Goal: Task Accomplishment & Management: Use online tool/utility

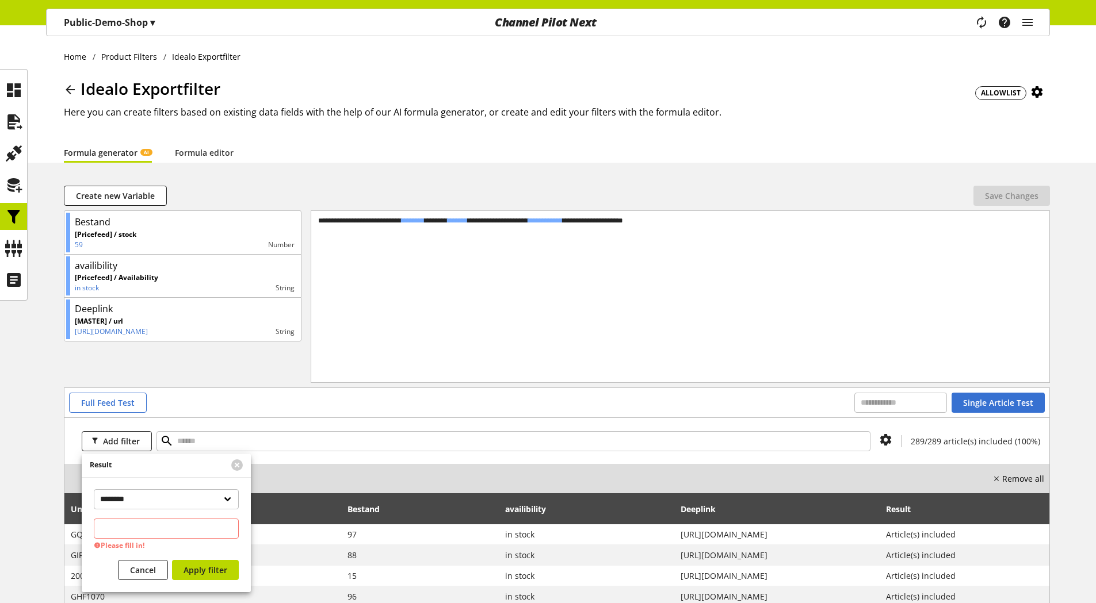
scroll to position [162, 0]
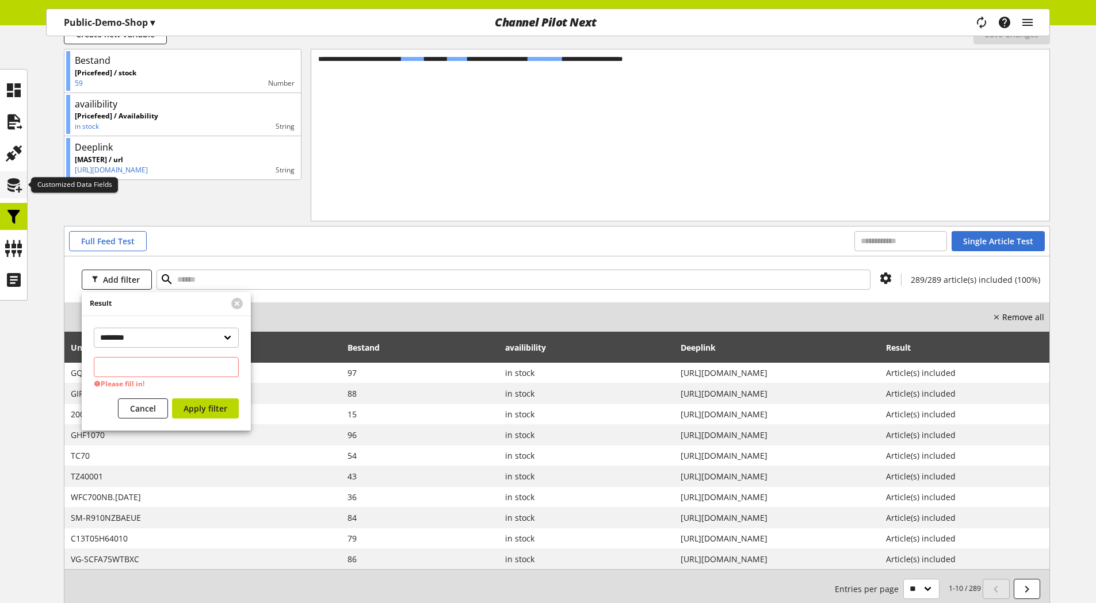
click at [7, 186] on icon at bounding box center [14, 185] width 18 height 23
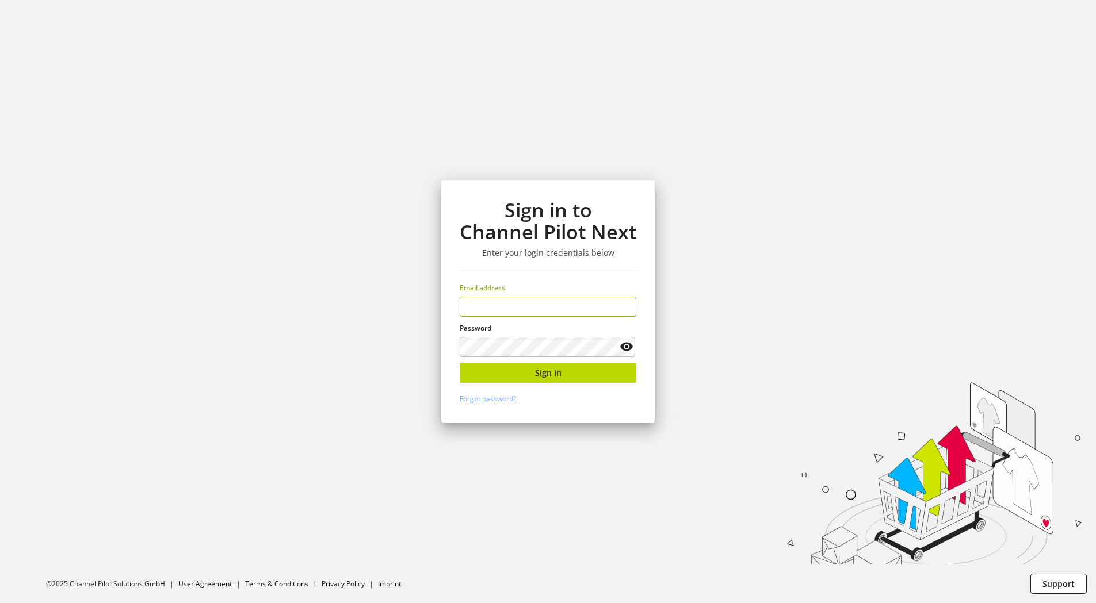
click at [553, 308] on input "email" at bounding box center [548, 307] width 177 height 20
type input "**********"
click at [537, 370] on span "Sign in" at bounding box center [548, 373] width 26 height 12
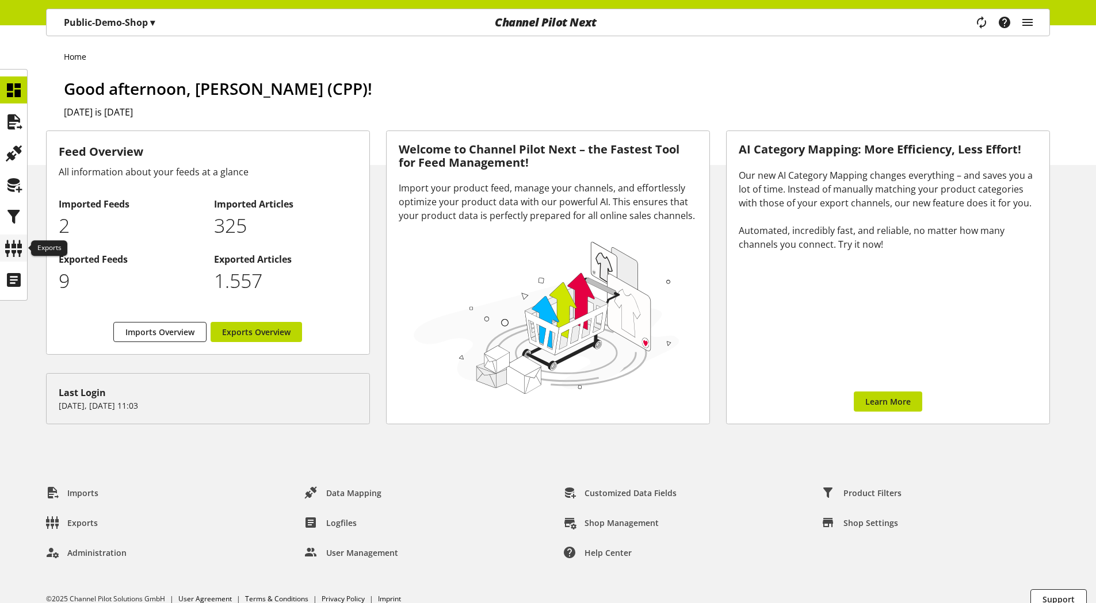
click at [22, 245] on icon at bounding box center [14, 248] width 18 height 23
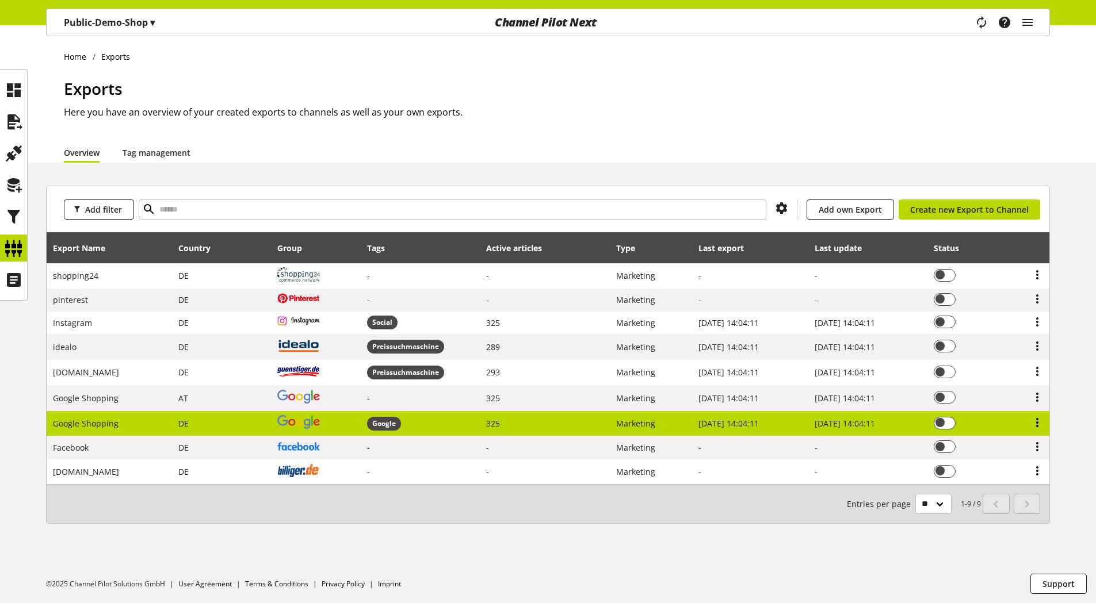
click at [1038, 422] on icon at bounding box center [1037, 422] width 14 height 21
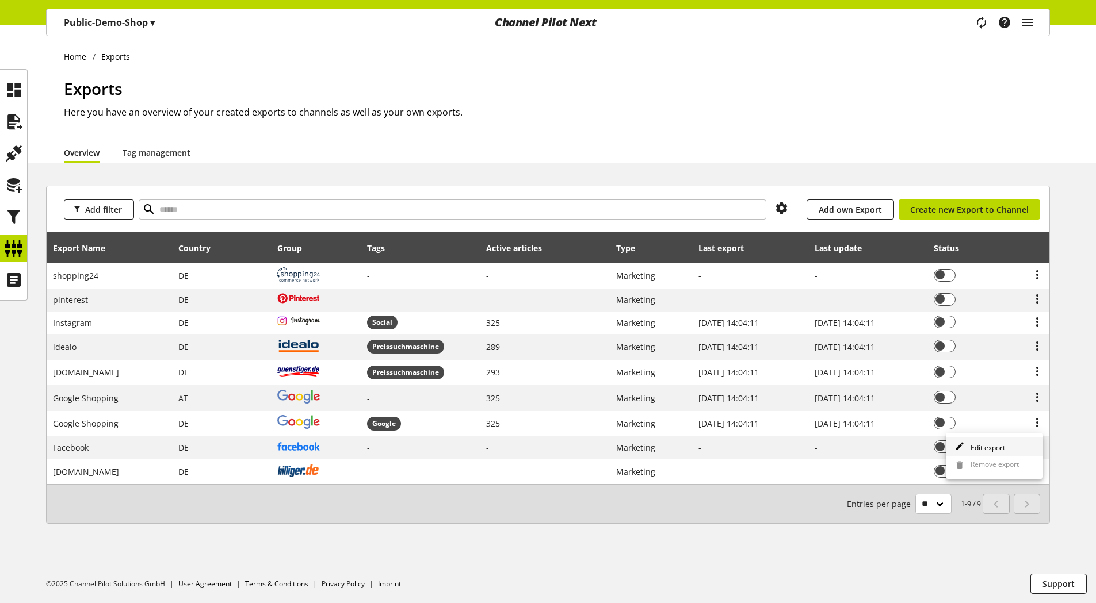
click at [993, 444] on span "Edit export" at bounding box center [985, 448] width 39 height 10
select select "********"
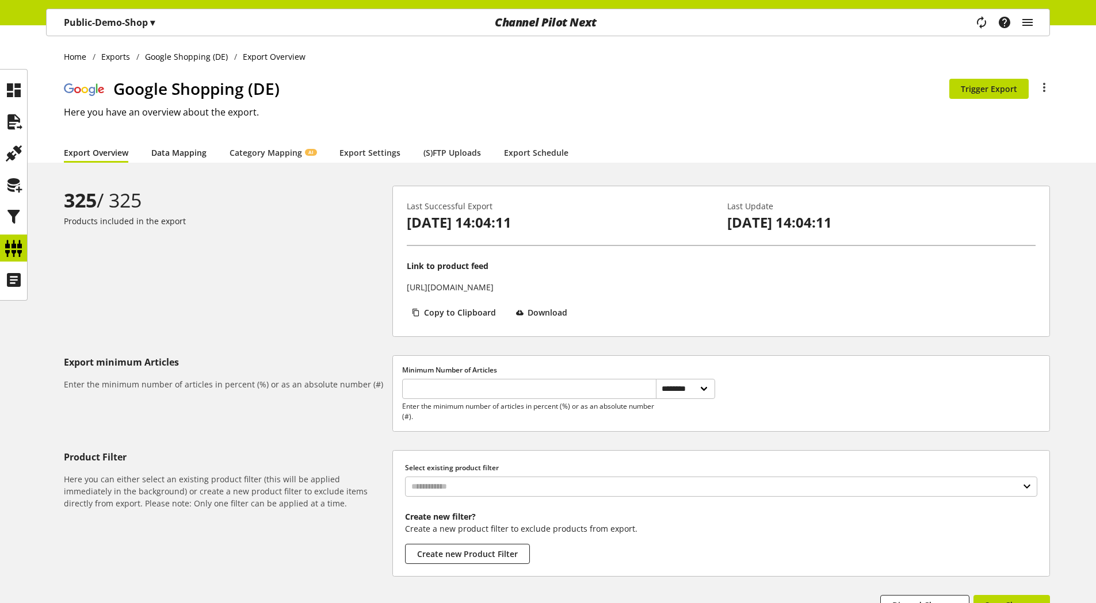
click at [168, 149] on link "Data Mapping" at bounding box center [178, 153] width 55 height 12
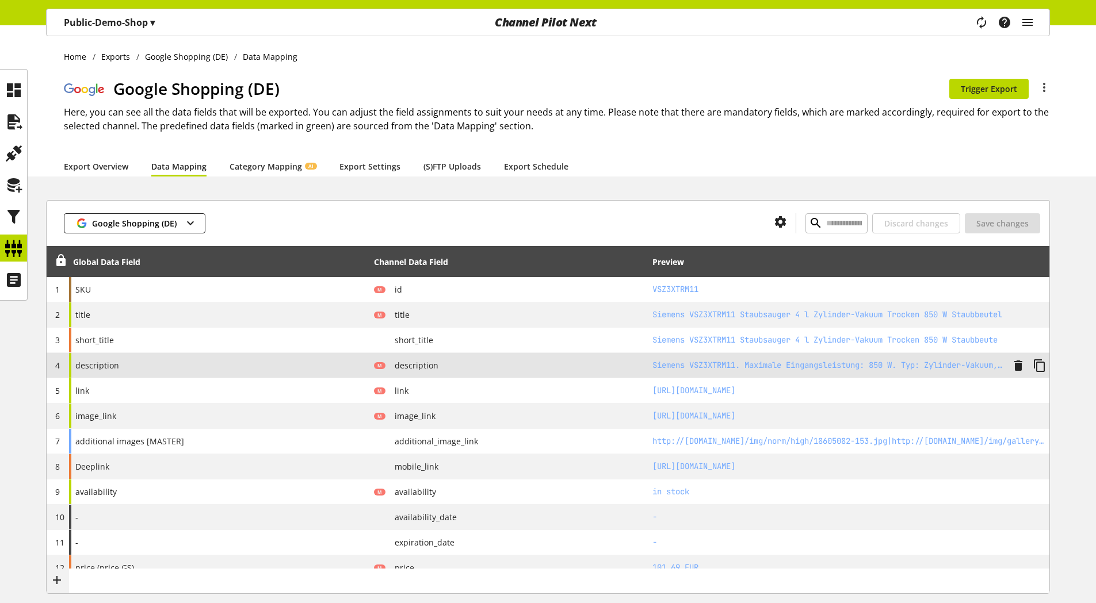
type input "**********"
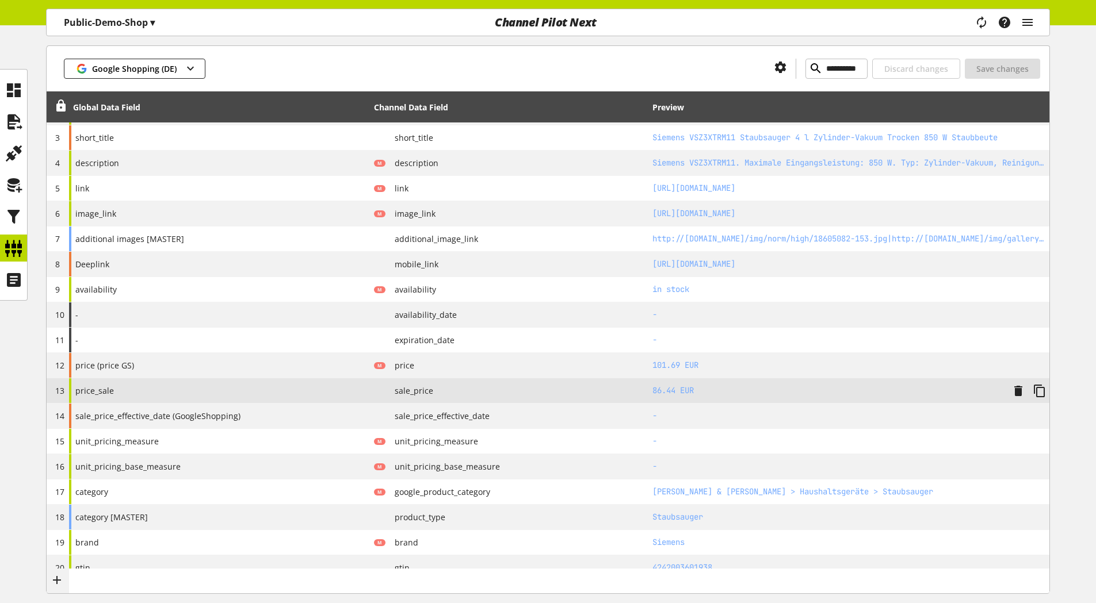
scroll to position [230, 0]
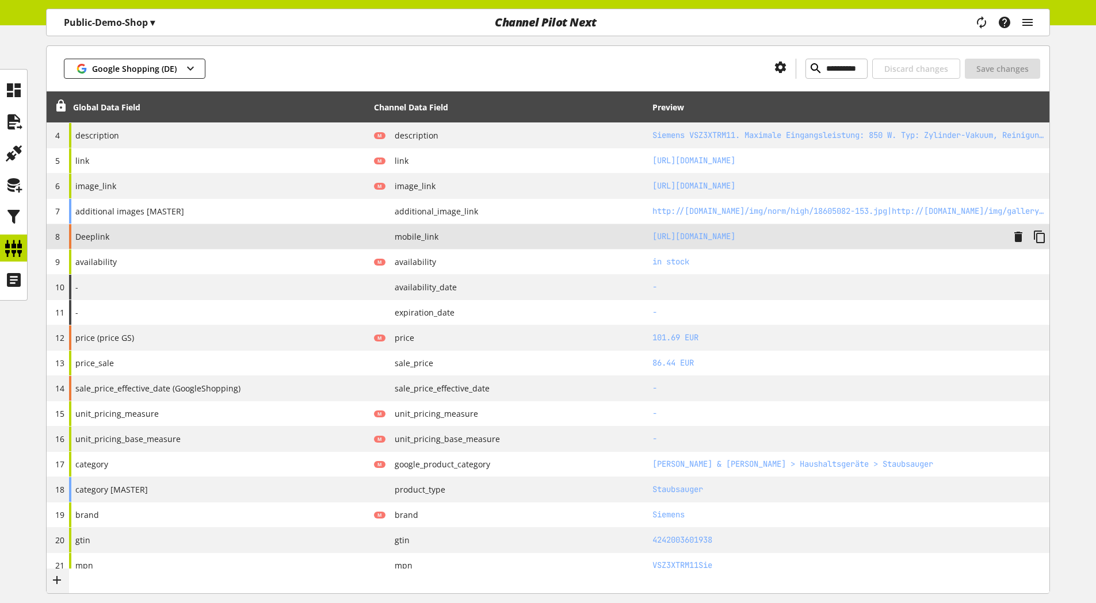
click at [124, 235] on div "Deeplink" at bounding box center [219, 236] width 301 height 25
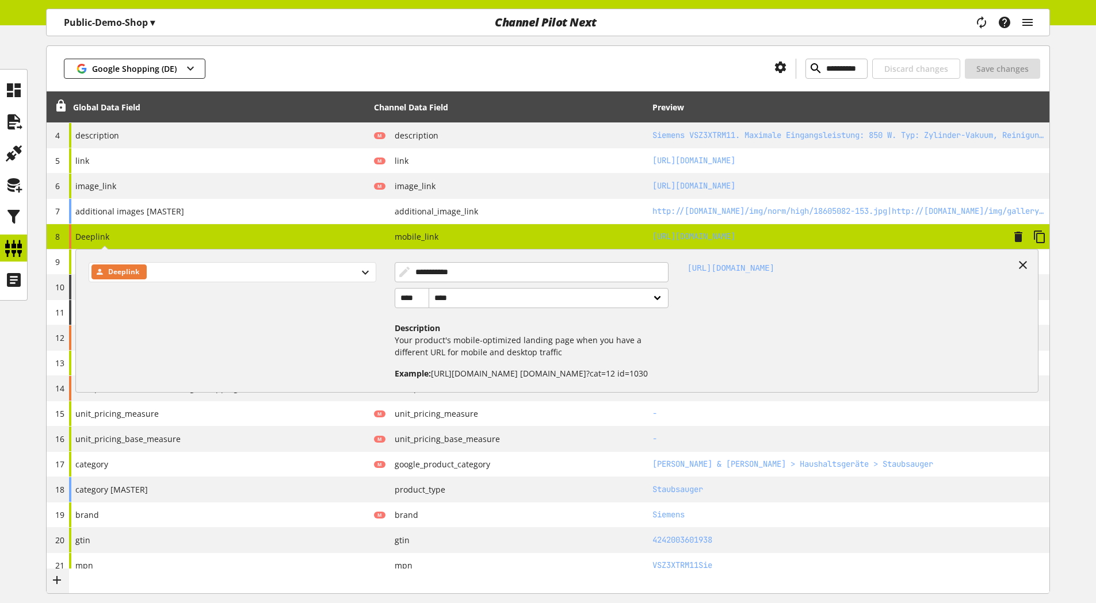
click at [128, 271] on span "Deeplink" at bounding box center [123, 272] width 31 height 14
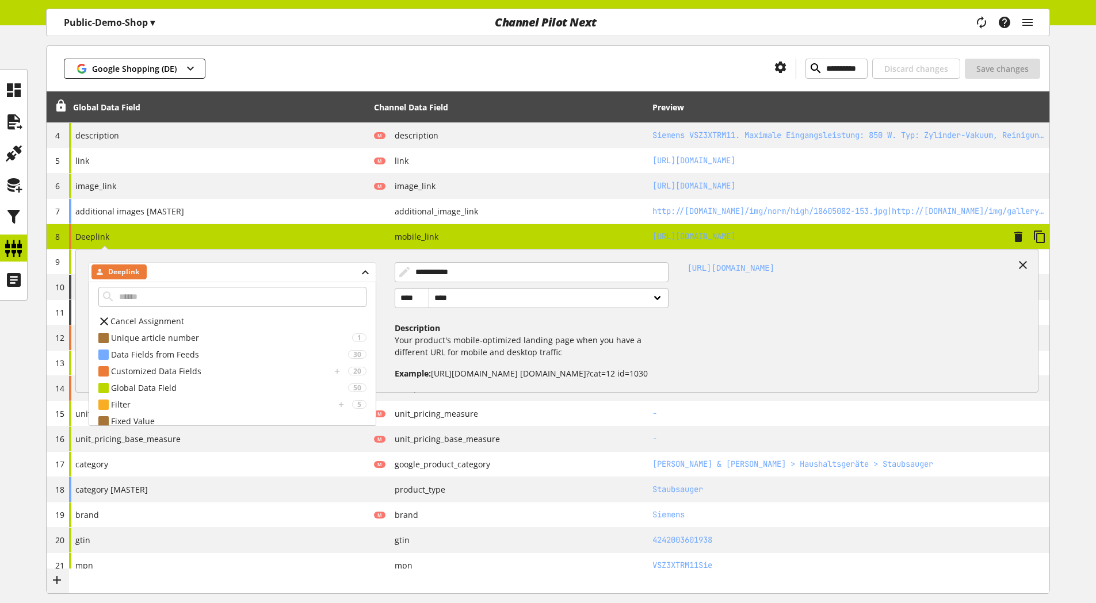
click at [109, 270] on span "Deeplink" at bounding box center [123, 272] width 31 height 14
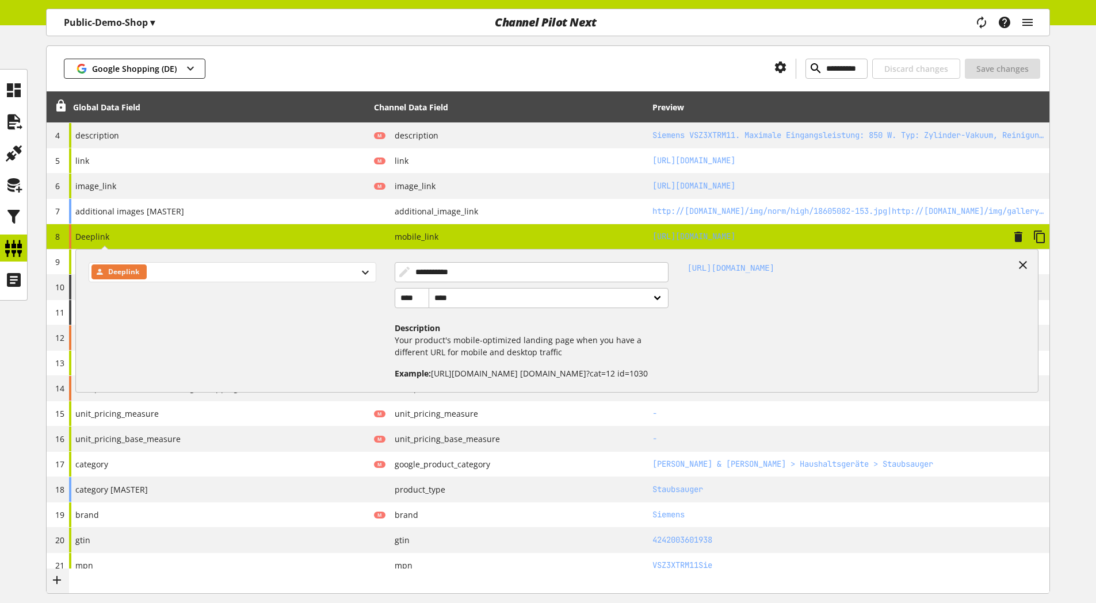
click at [109, 270] on span "Deeplink" at bounding box center [123, 272] width 31 height 14
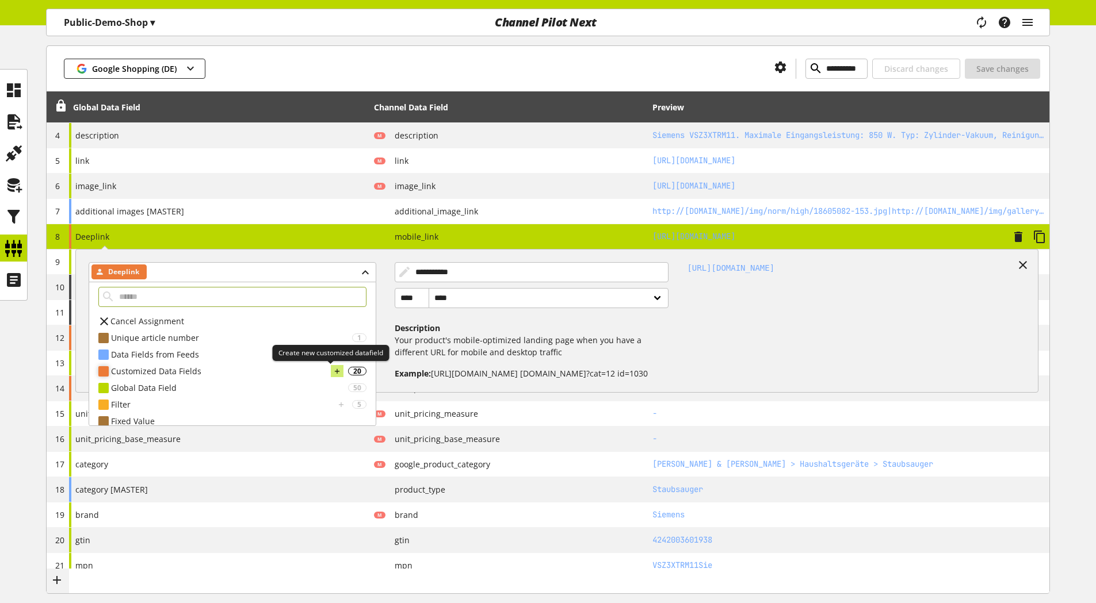
click at [333, 370] on icon at bounding box center [337, 371] width 8 height 13
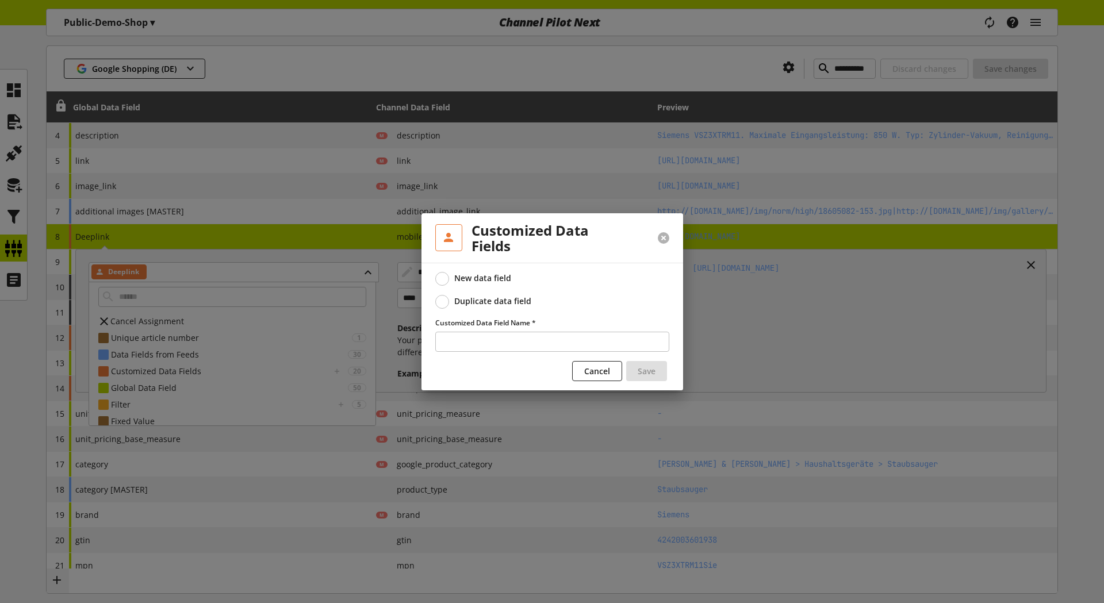
click at [663, 240] on button at bounding box center [664, 238] width 12 height 12
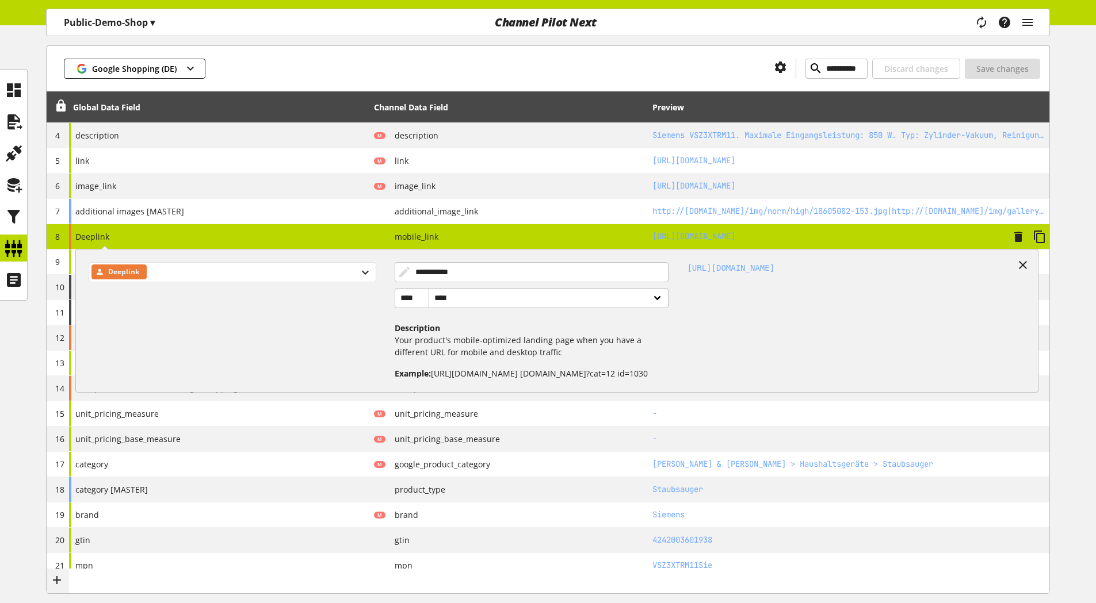
click at [126, 273] on span "Deeplink" at bounding box center [123, 272] width 31 height 14
